Goal: Use online tool/utility: Utilize a website feature to perform a specific function

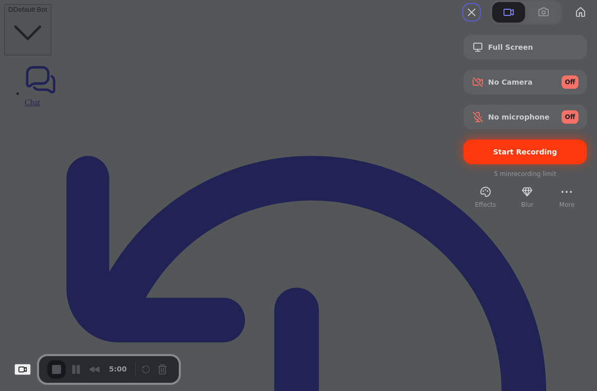
click at [523, 156] on span "Start Recording" at bounding box center [525, 152] width 64 height 8
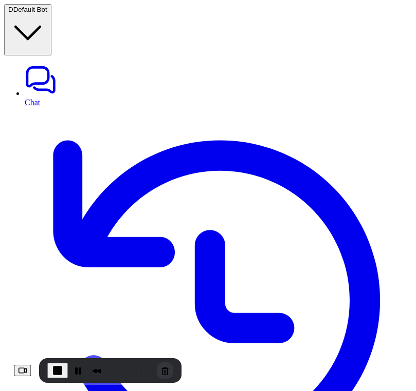
click at [64, 369] on span "End Recording" at bounding box center [57, 371] width 12 height 12
click at [172, 372] on button "Cancel Recording" at bounding box center [165, 371] width 16 height 16
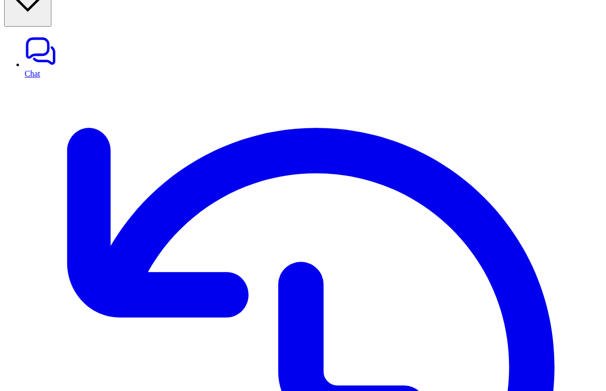
scroll to position [29, 0]
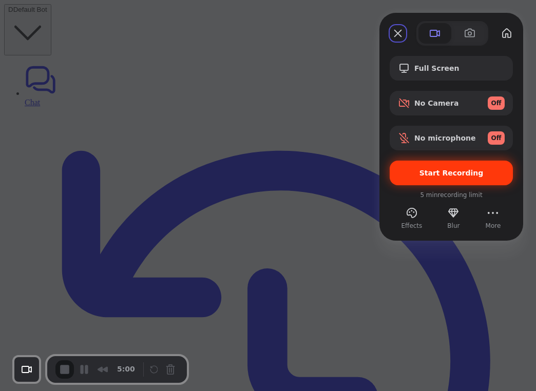
click at [445, 172] on span "Start Recording" at bounding box center [452, 173] width 64 height 8
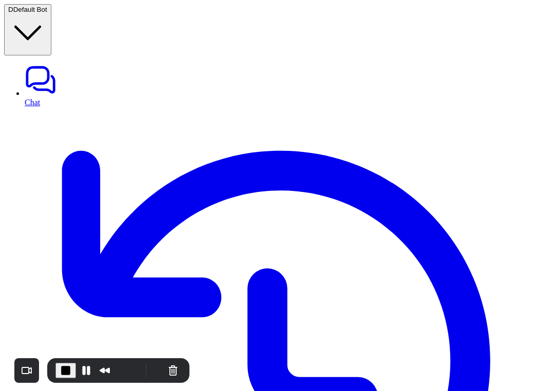
click at [64, 374] on span "End Recording" at bounding box center [66, 371] width 12 height 12
